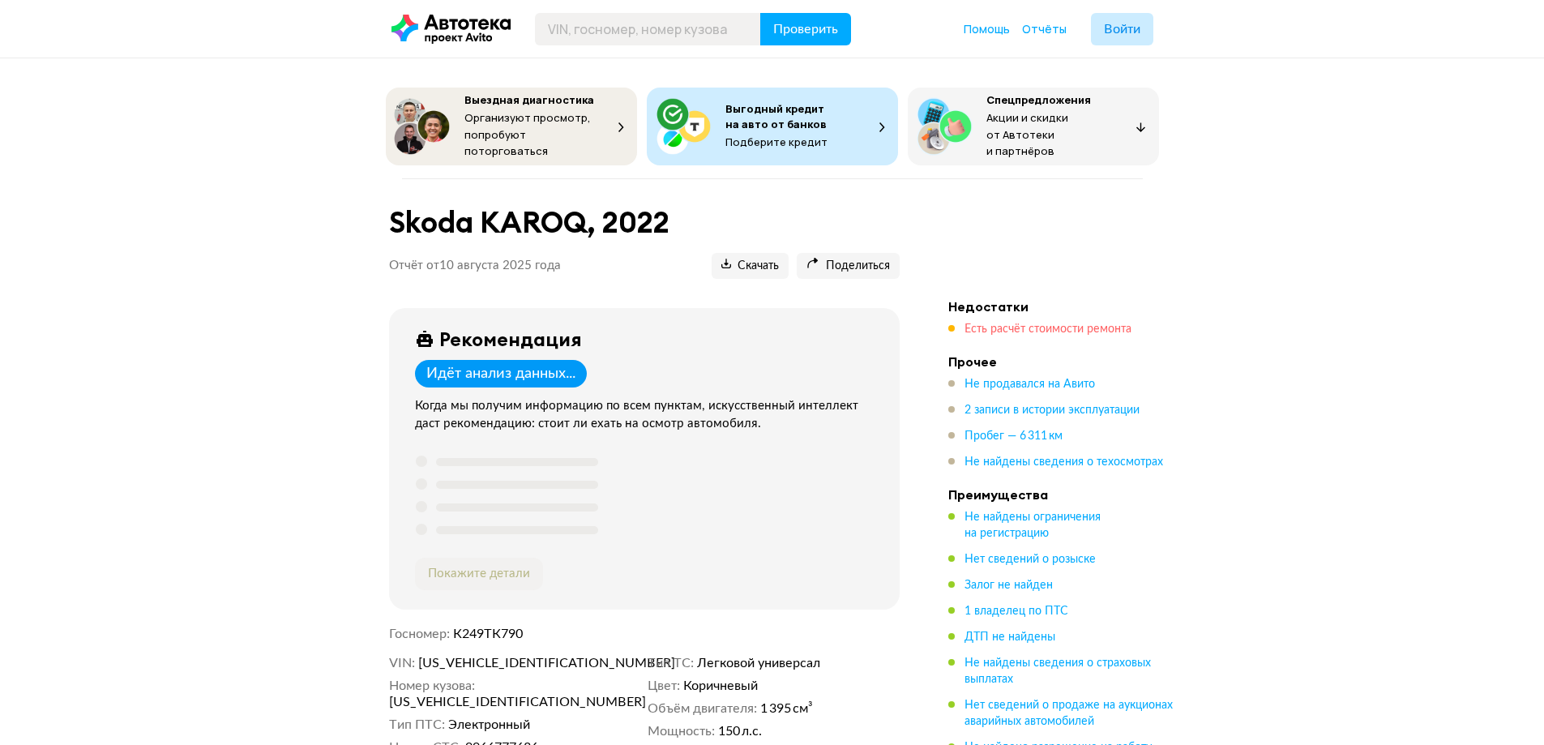
click at [1050, 324] on span "Есть расчёт стоимости ремонта" at bounding box center [1047, 328] width 167 height 11
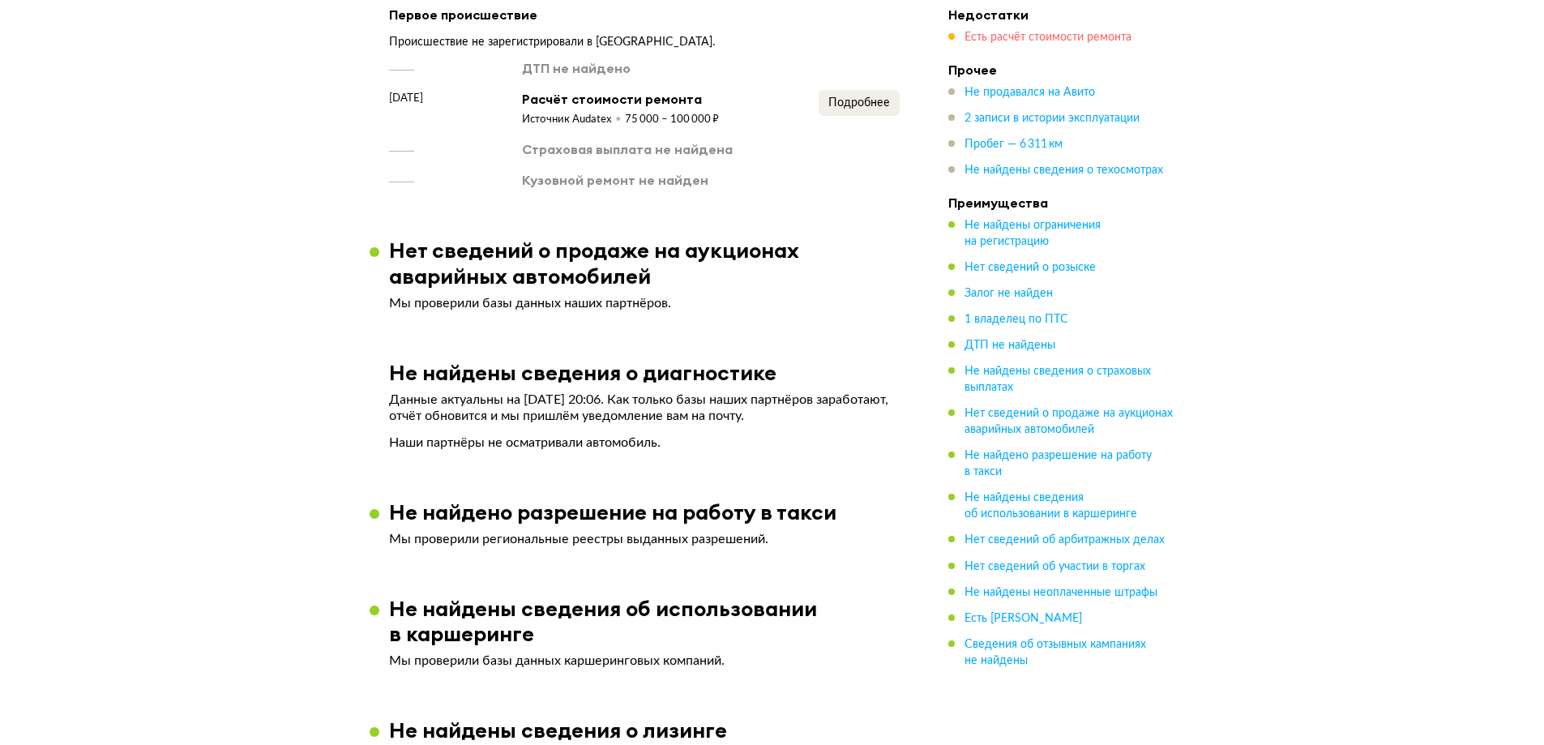
scroll to position [1441, 0]
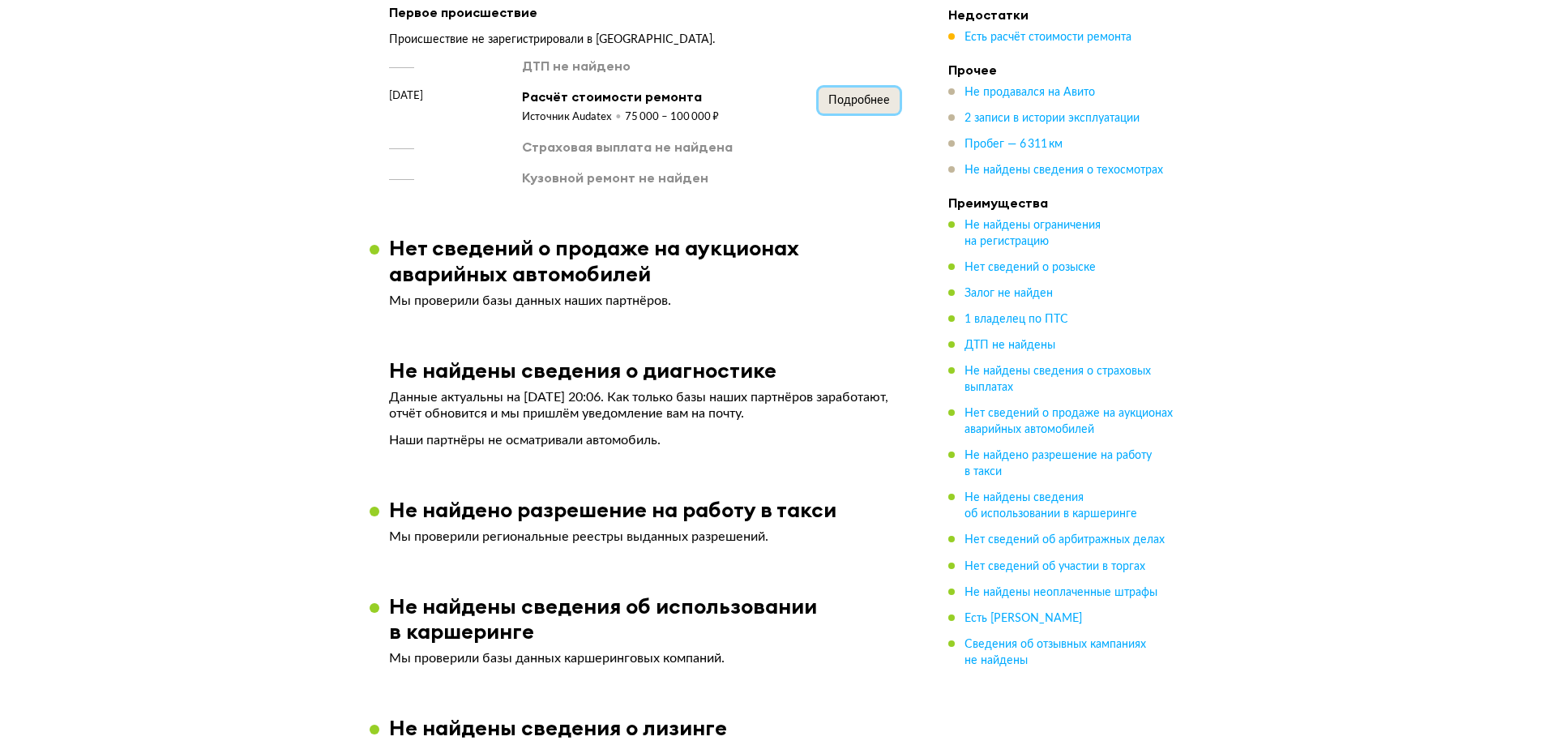
click at [858, 103] on button "Подробнее" at bounding box center [859, 101] width 81 height 26
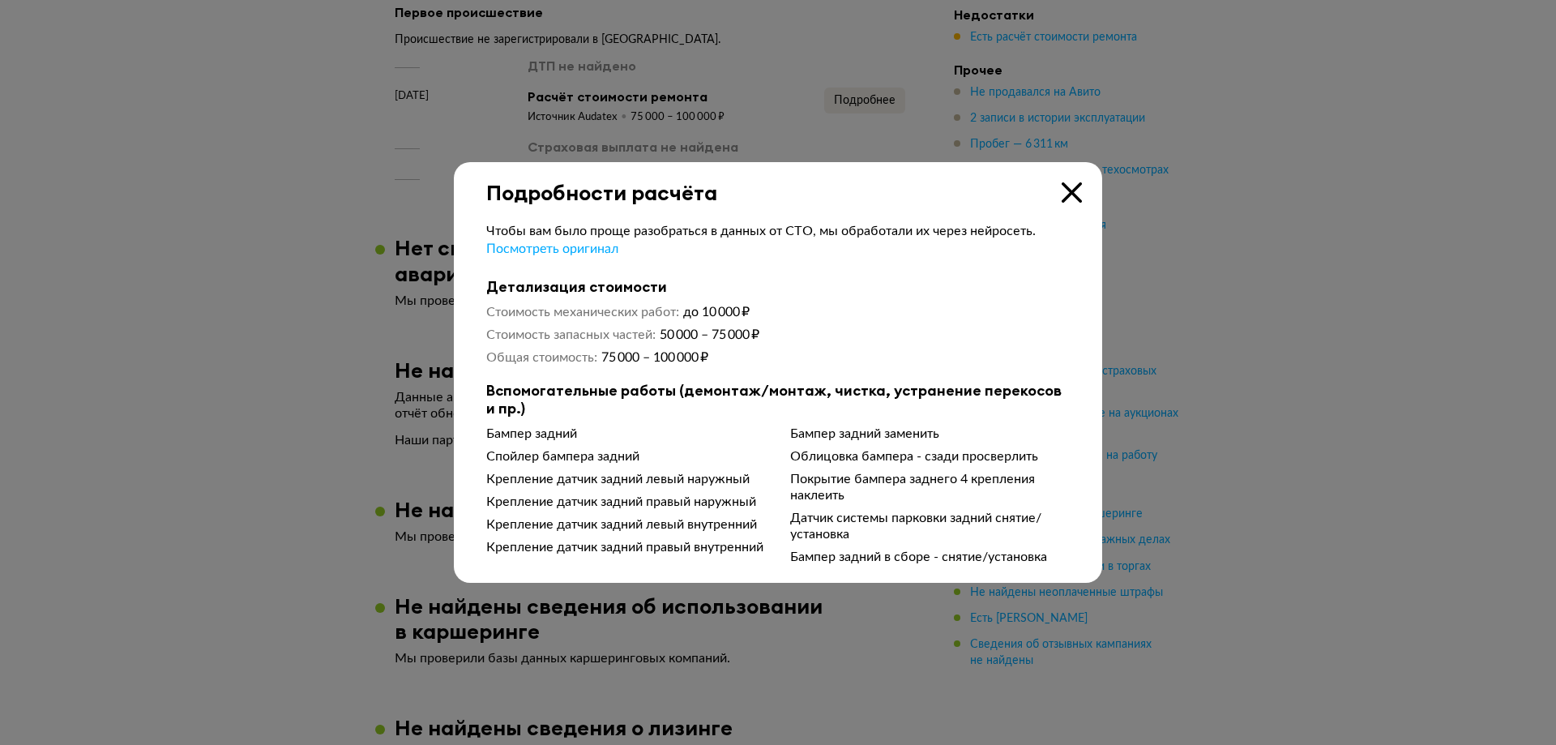
click at [1074, 187] on icon at bounding box center [1072, 192] width 20 height 20
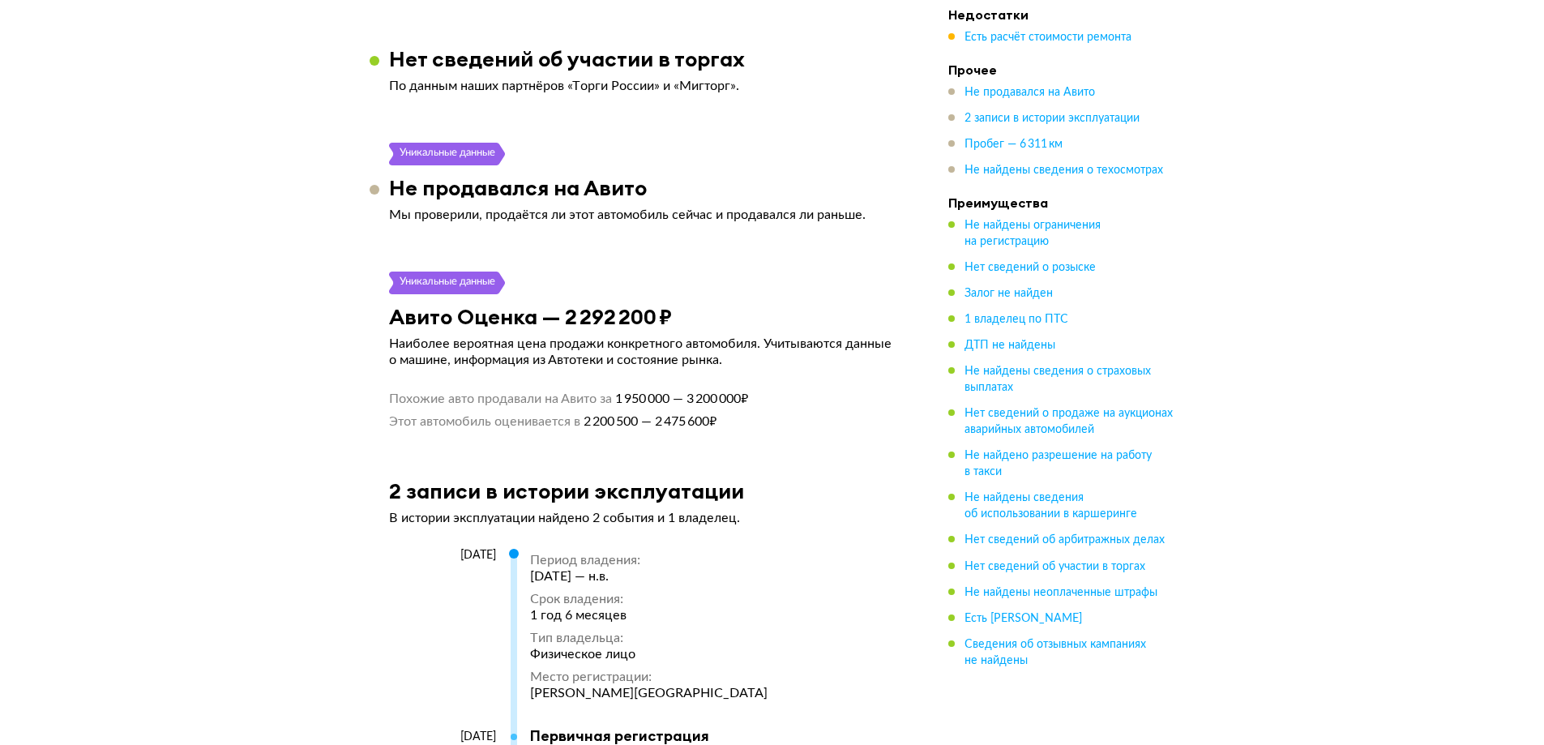
scroll to position [2332, 0]
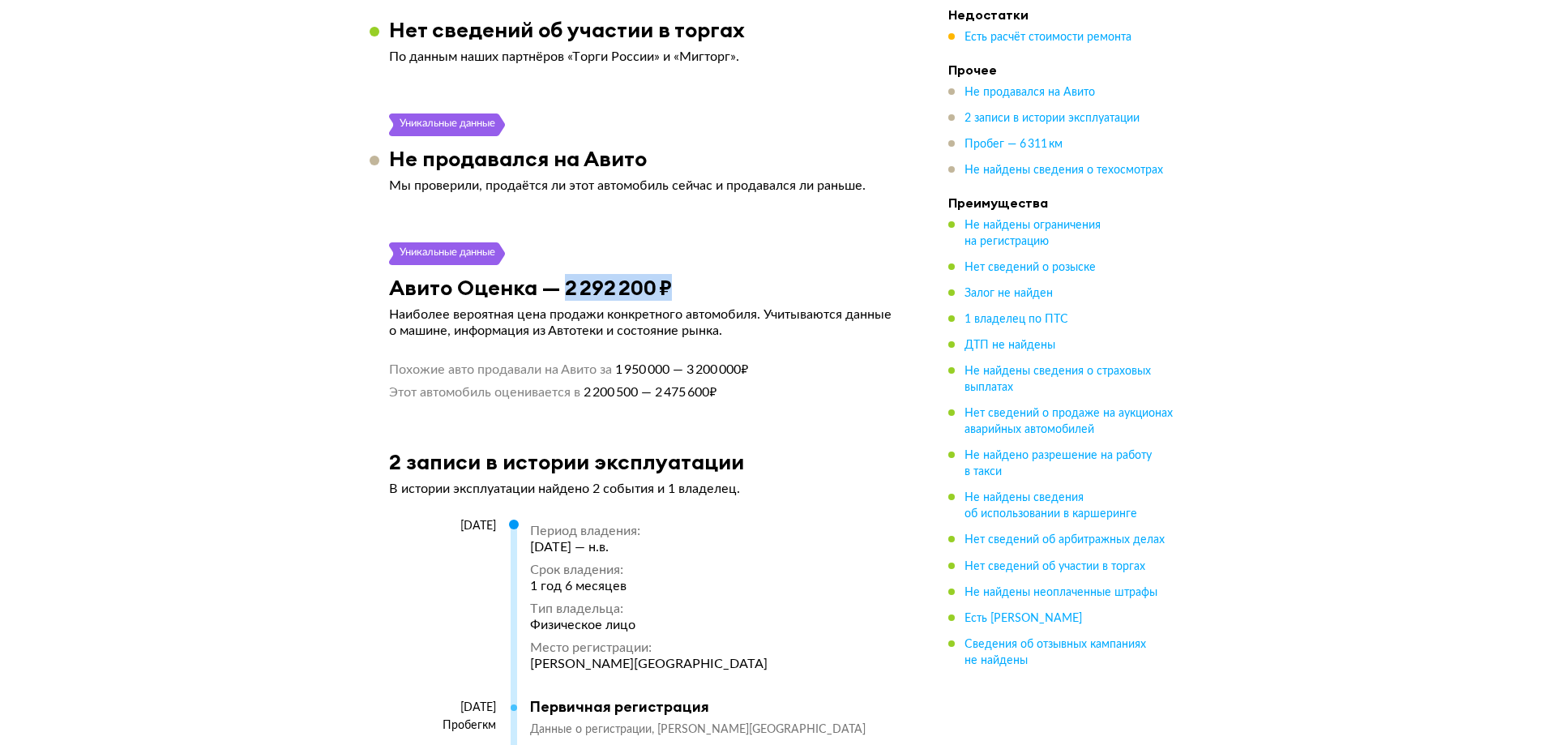
drag, startPoint x: 567, startPoint y: 281, endPoint x: 723, endPoint y: 290, distance: 155.9
click at [723, 290] on div "Авито Оценка — 2 292 200 ₽" at bounding box center [644, 287] width 549 height 25
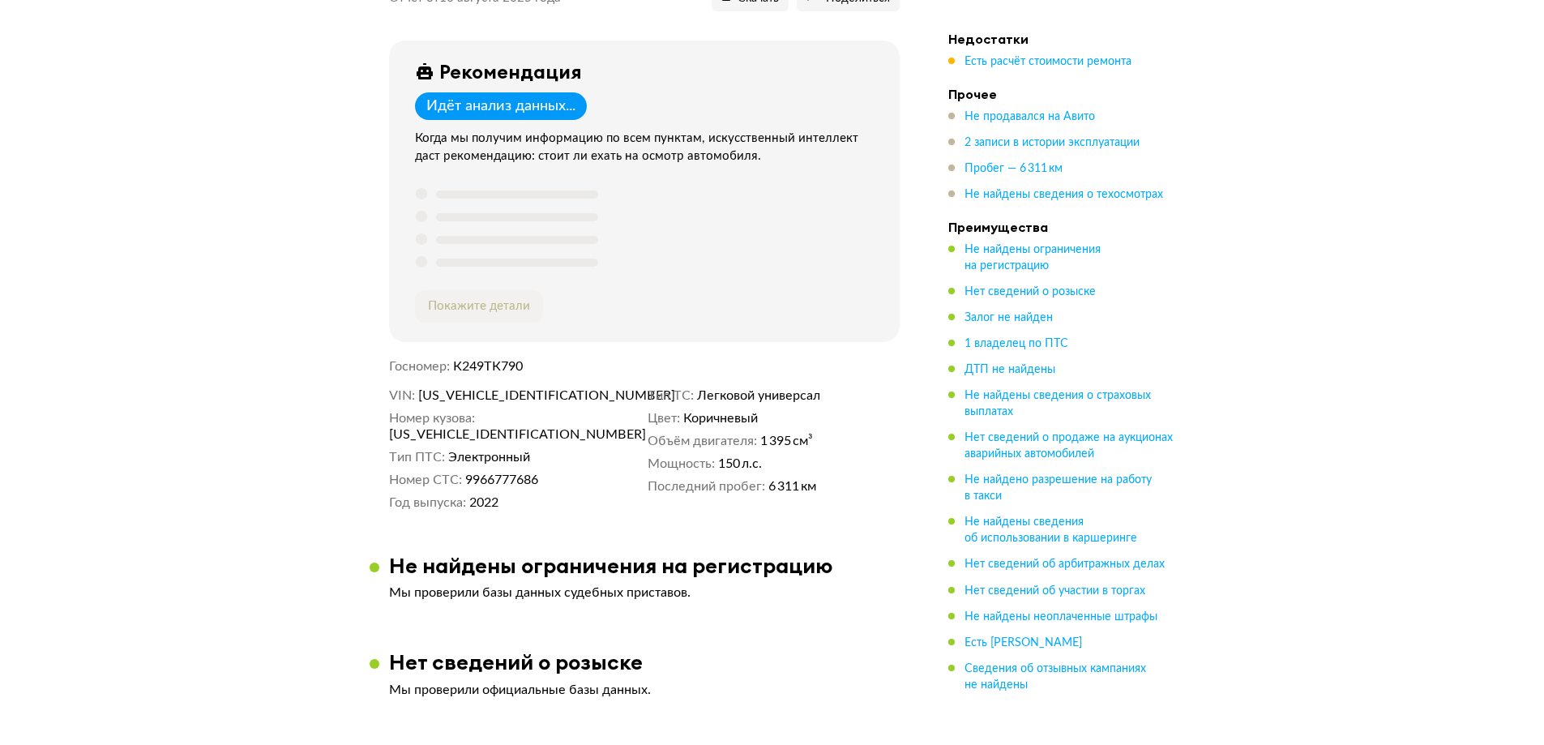
scroll to position [0, 0]
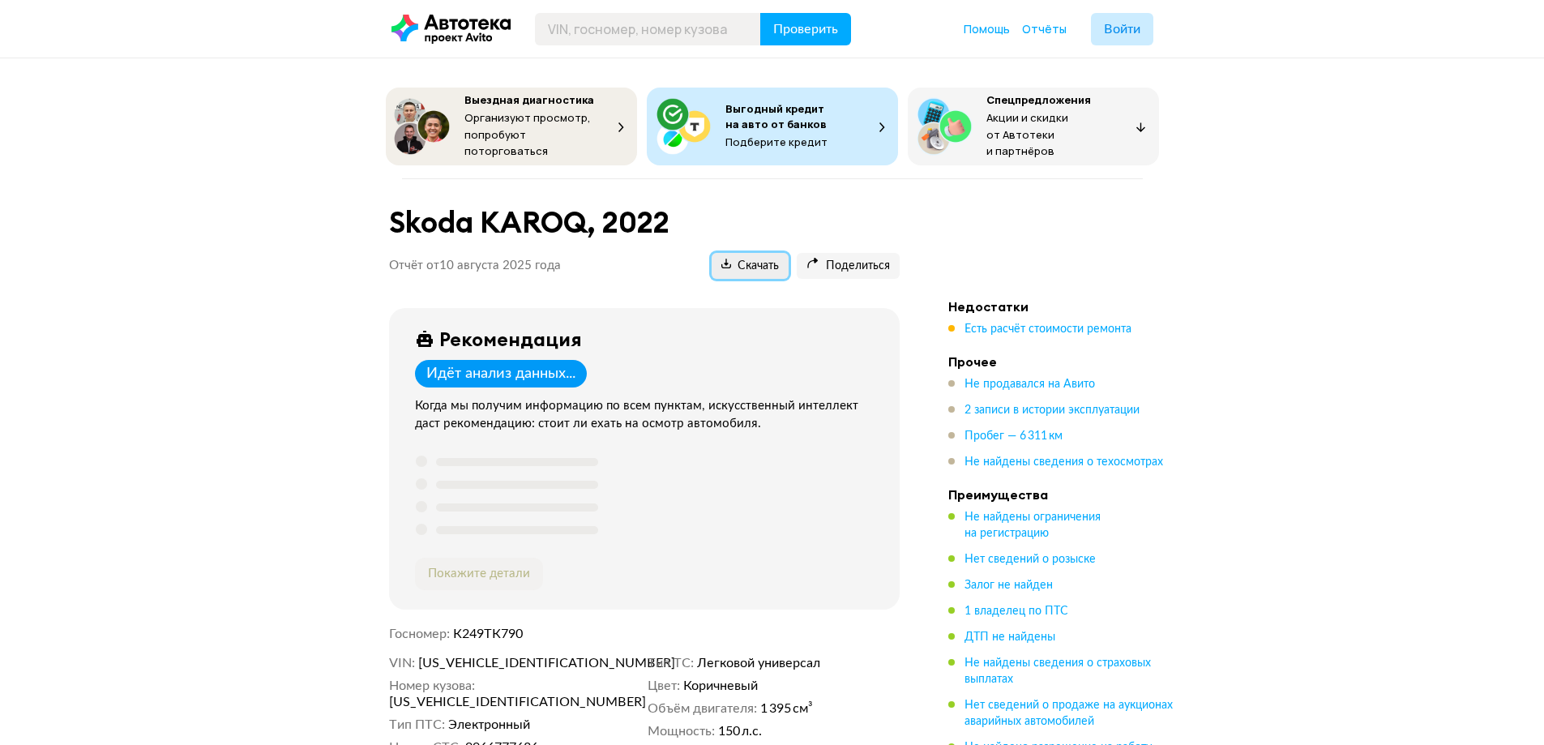
click at [772, 264] on span "Скачать" at bounding box center [750, 266] width 58 height 15
